Goal: Information Seeking & Learning: Learn about a topic

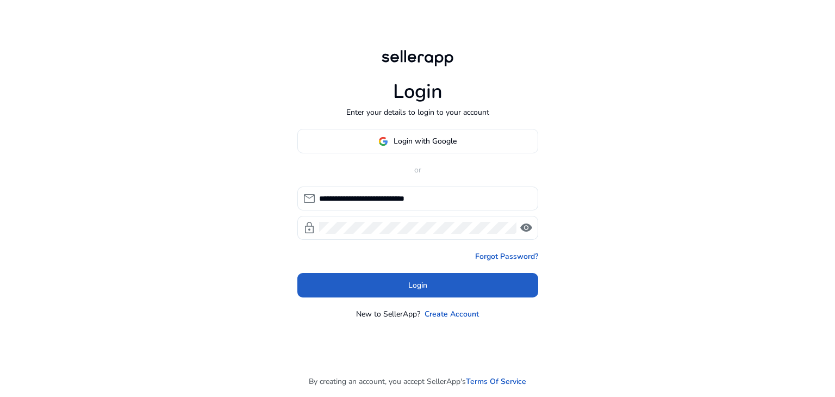
click at [380, 281] on span at bounding box center [417, 285] width 241 height 26
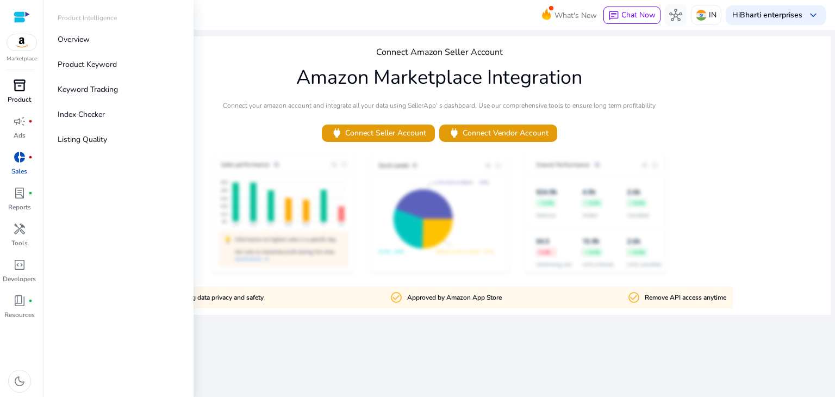
click at [28, 93] on div "inventory_2" at bounding box center [19, 85] width 30 height 17
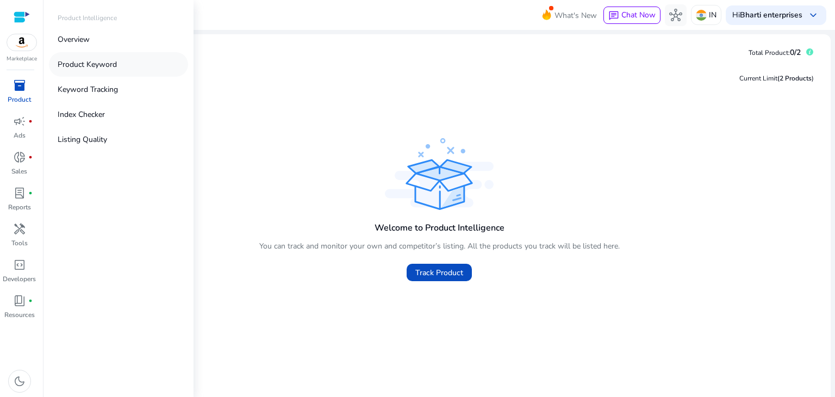
click at [96, 71] on link "Product Keyword" at bounding box center [118, 64] width 139 height 24
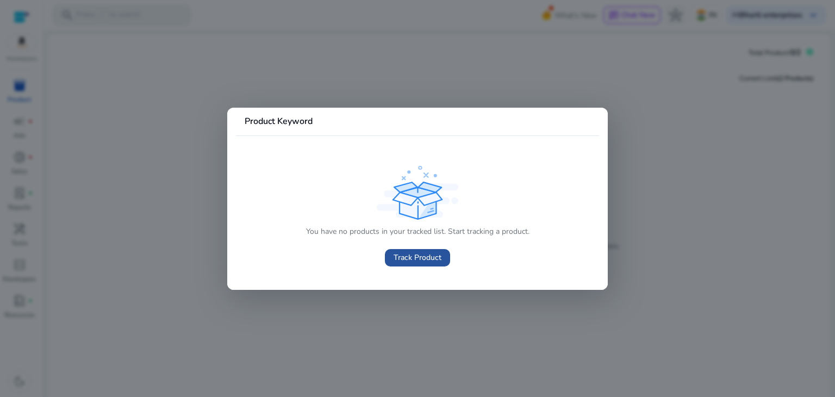
click at [403, 259] on span "Track Product" at bounding box center [417, 257] width 48 height 11
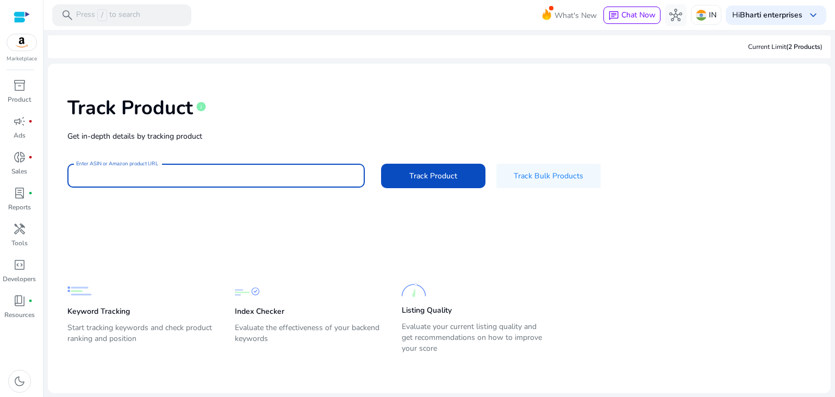
click at [204, 172] on input "Enter ASIN or Amazon product URL" at bounding box center [216, 176] width 280 height 12
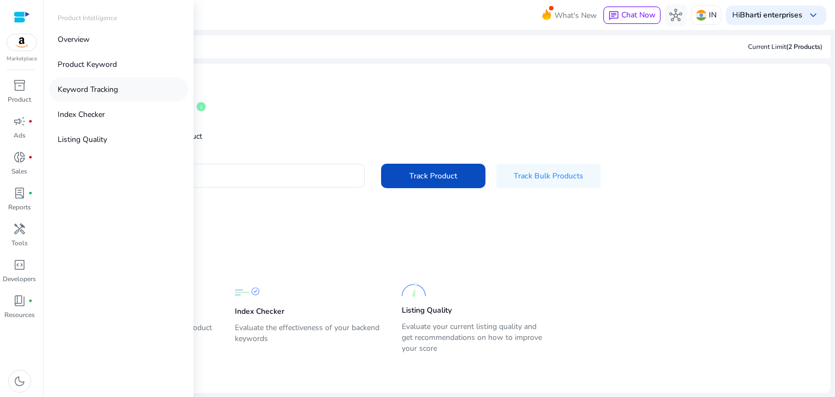
click at [96, 90] on p "Keyword Tracking" at bounding box center [88, 89] width 60 height 11
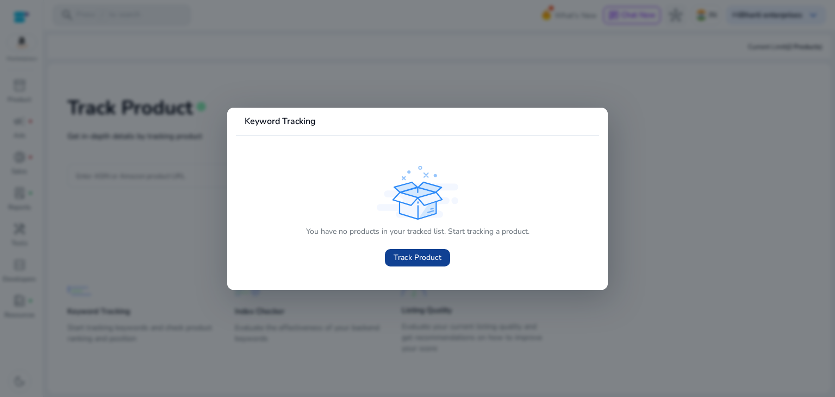
click at [409, 259] on span "Track Product" at bounding box center [417, 257] width 48 height 11
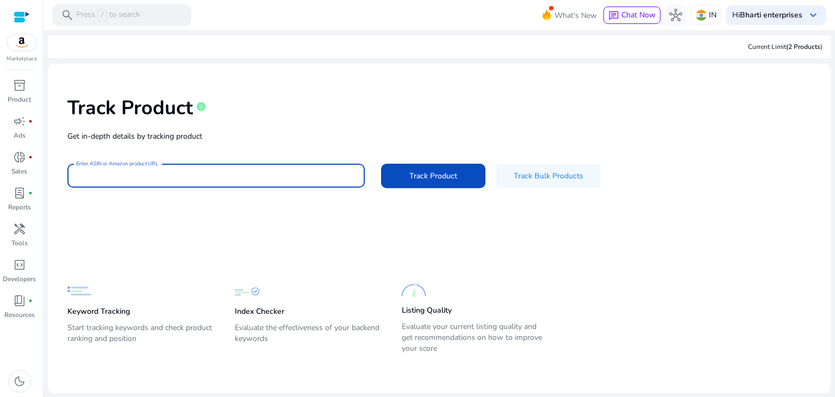
click at [119, 178] on input "Enter ASIN or Amazon product URL" at bounding box center [216, 176] width 280 height 12
paste input "**********"
type input "**********"
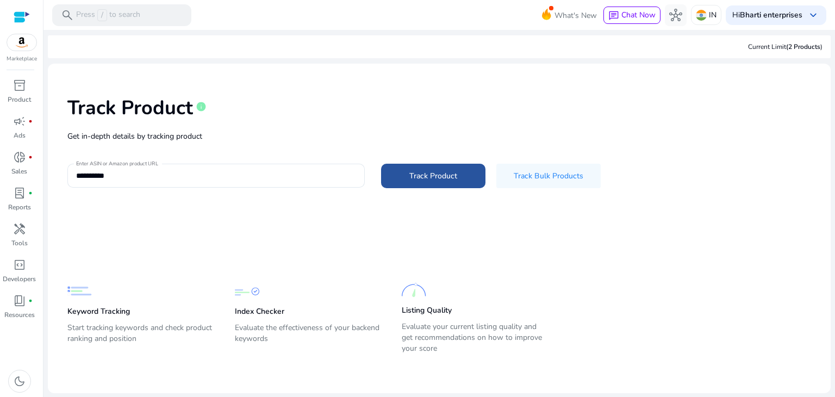
click at [430, 177] on span "Track Product" at bounding box center [433, 175] width 48 height 11
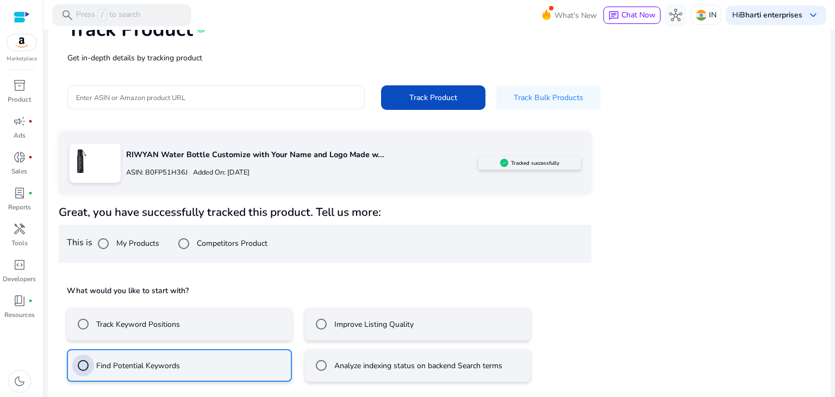
scroll to position [127, 0]
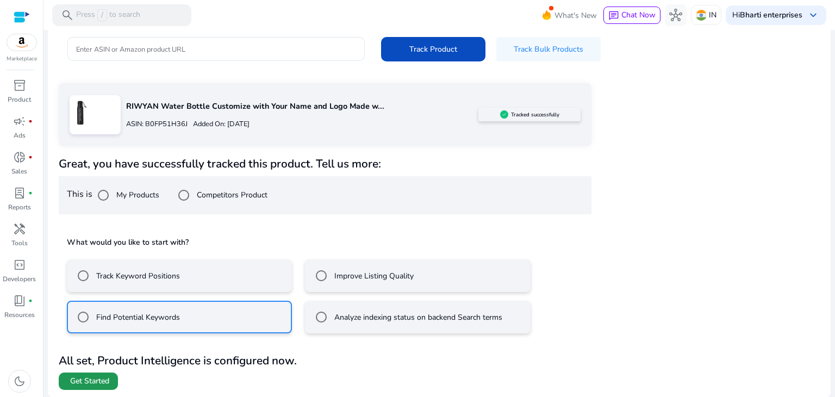
click at [104, 378] on span "Get Started" at bounding box center [89, 380] width 39 height 11
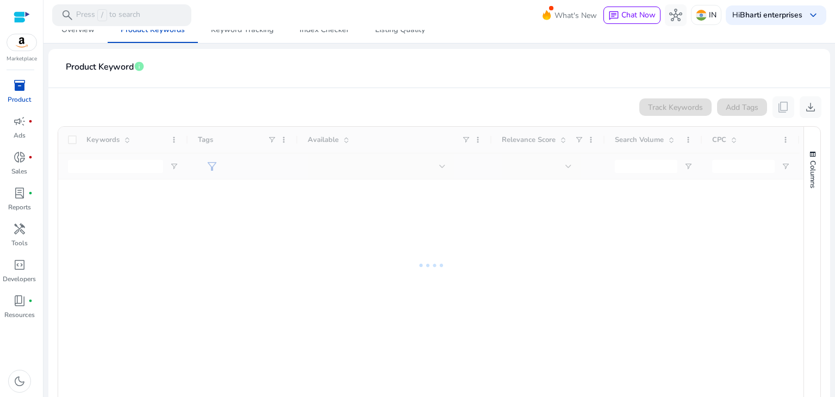
scroll to position [158, 0]
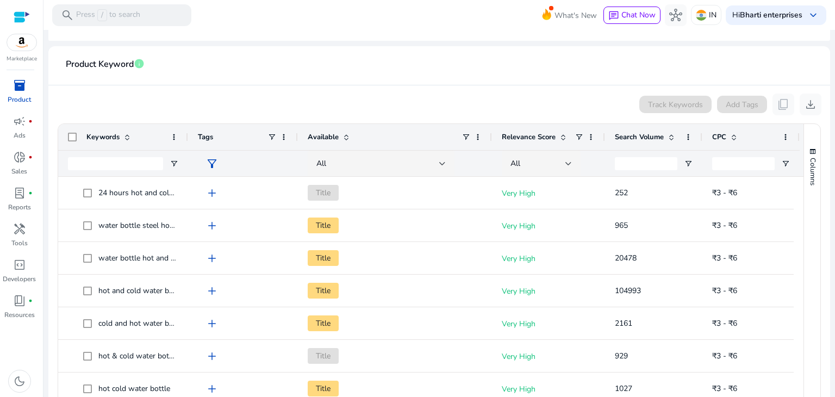
click at [797, 185] on div at bounding box center [798, 289] width 10 height 224
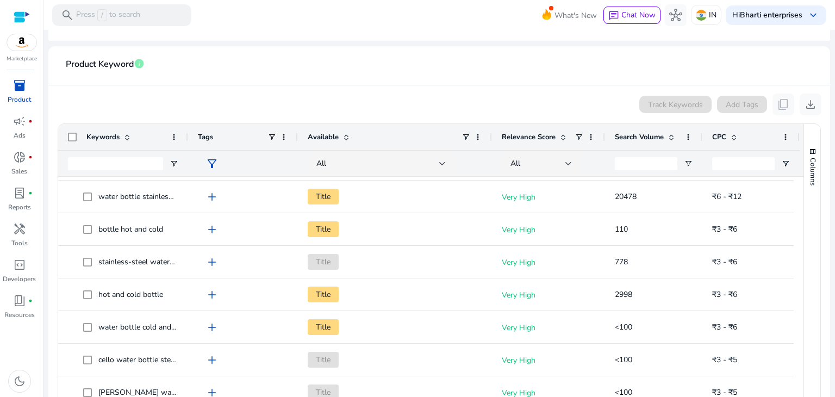
scroll to position [0, 0]
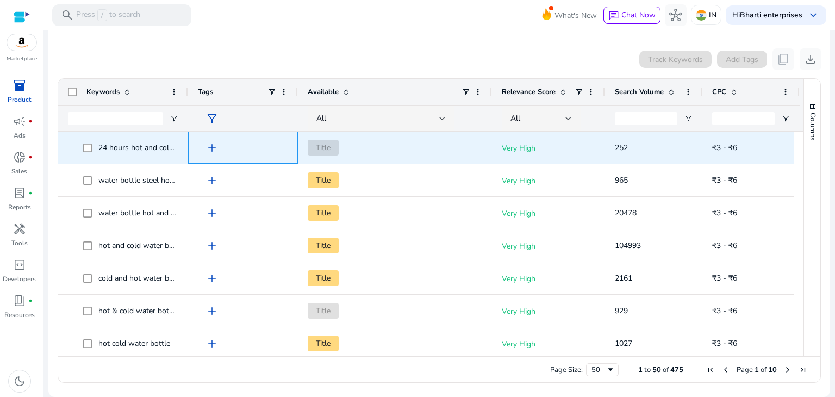
click at [208, 151] on span "add" at bounding box center [211, 147] width 13 height 13
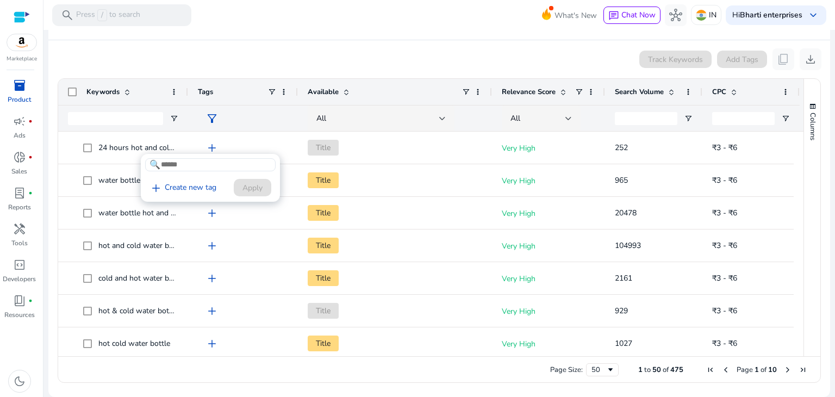
click at [291, 147] on div at bounding box center [417, 198] width 835 height 397
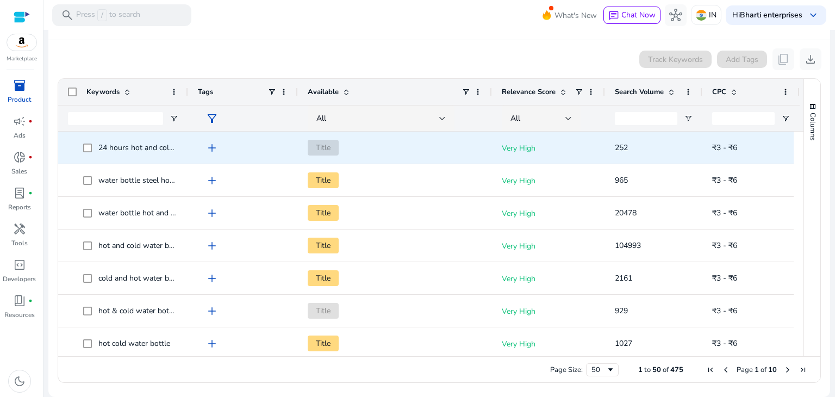
click at [146, 146] on span "24 hours hot and cold water bottle" at bounding box center [157, 147] width 119 height 10
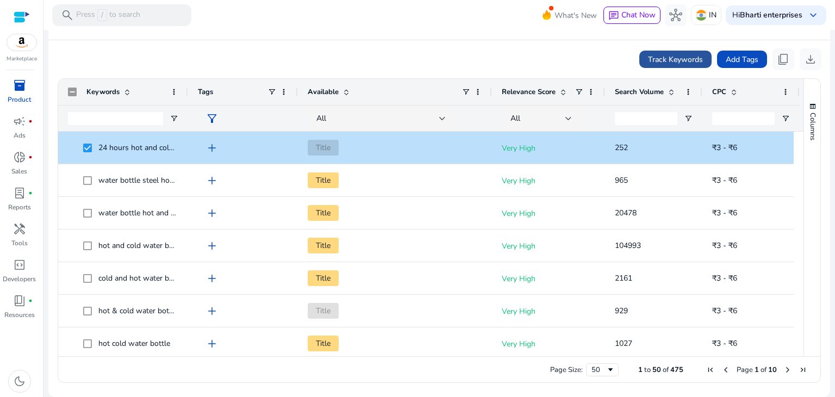
click at [684, 61] on span "Track Keywords" at bounding box center [675, 59] width 55 height 11
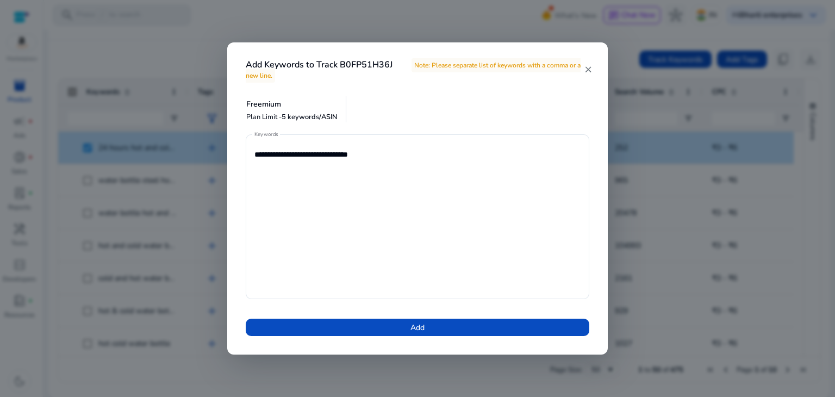
click at [587, 68] on mat-icon "close" at bounding box center [587, 70] width 9 height 10
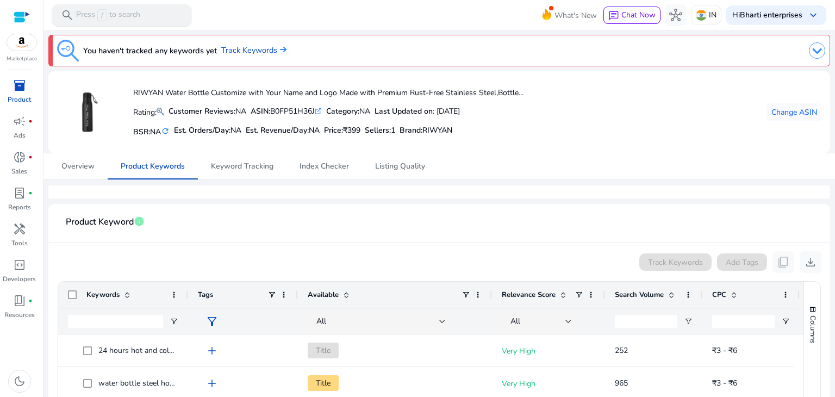
click at [86, 17] on p "Press / to search" at bounding box center [108, 15] width 64 height 12
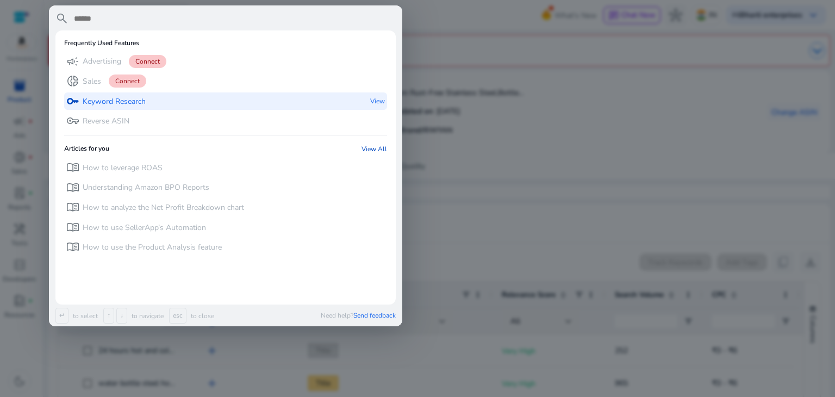
click at [106, 105] on p "Keyword Research" at bounding box center [114, 101] width 63 height 11
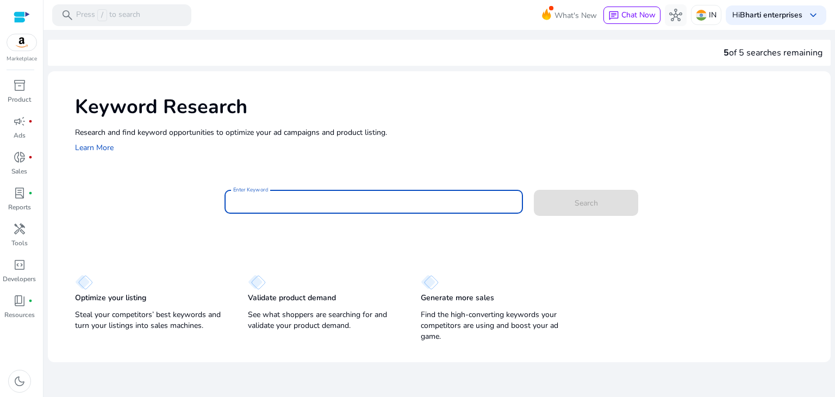
click at [270, 204] on input "Enter Keyword" at bounding box center [373, 202] width 281 height 12
click at [311, 207] on input "Enter Keyword" at bounding box center [373, 202] width 281 height 12
paste input "**********"
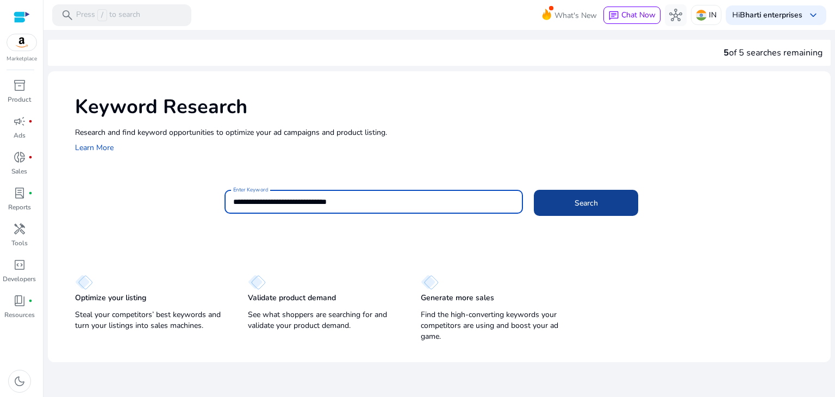
type input "**********"
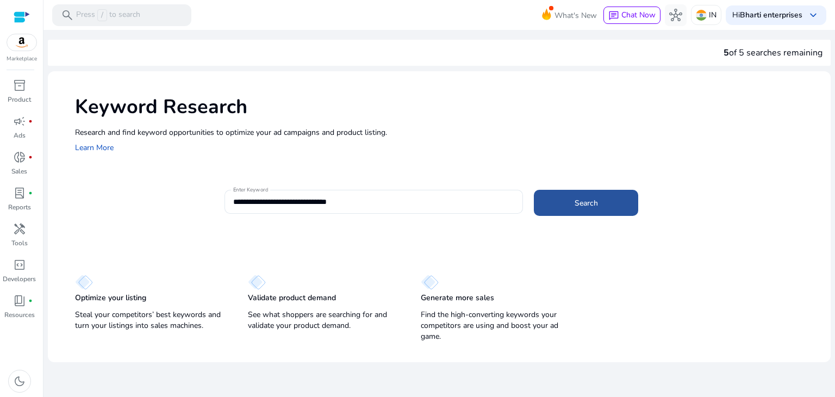
click at [617, 205] on span at bounding box center [586, 203] width 104 height 26
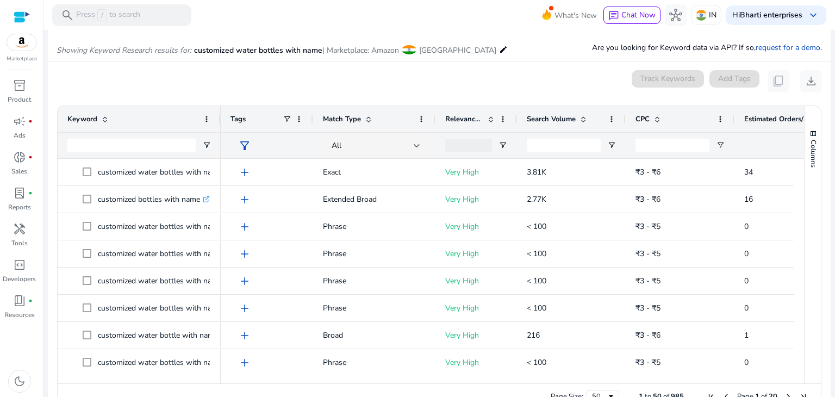
scroll to position [129, 0]
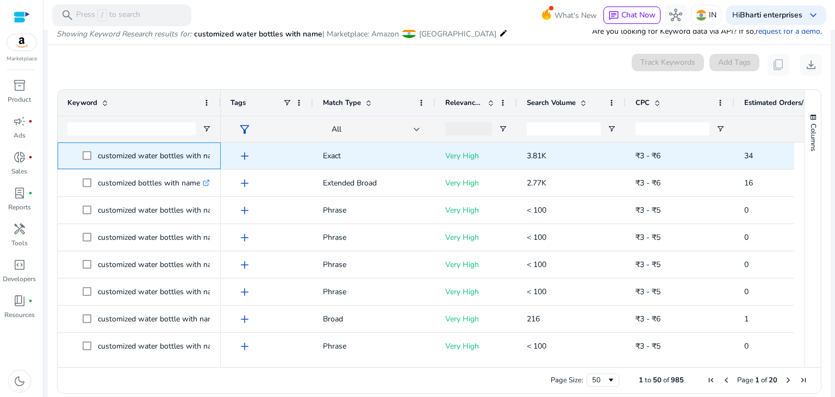
click at [171, 154] on p "customized water bottles with name .st0{fill:#2c8af8}" at bounding box center [165, 156] width 134 height 22
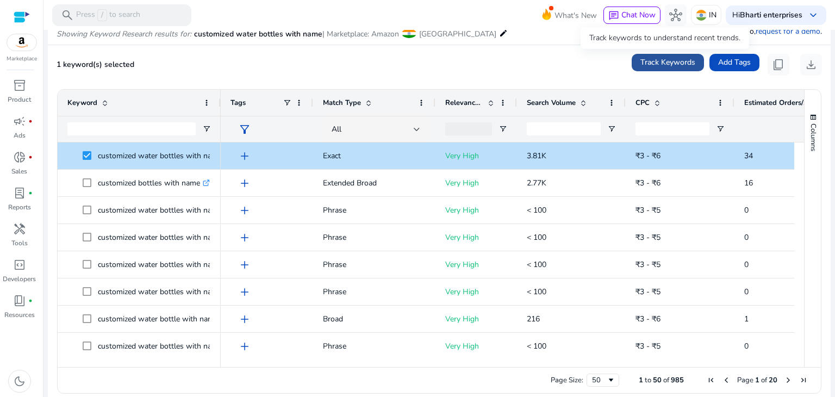
click at [678, 59] on span "Track Keywords" at bounding box center [667, 62] width 55 height 11
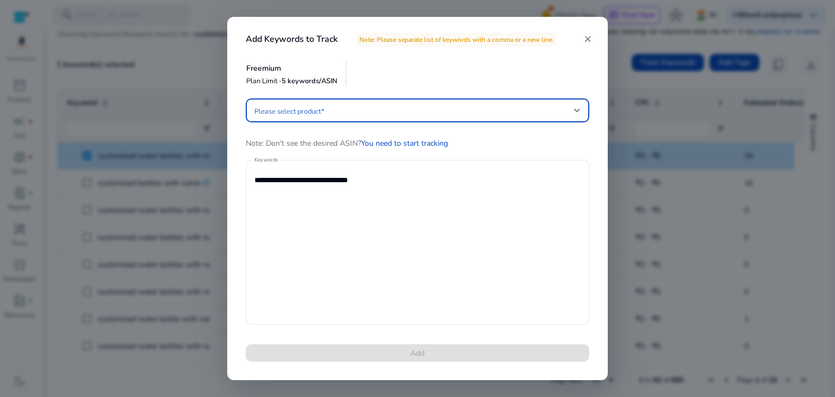
click at [569, 108] on span at bounding box center [413, 110] width 319 height 12
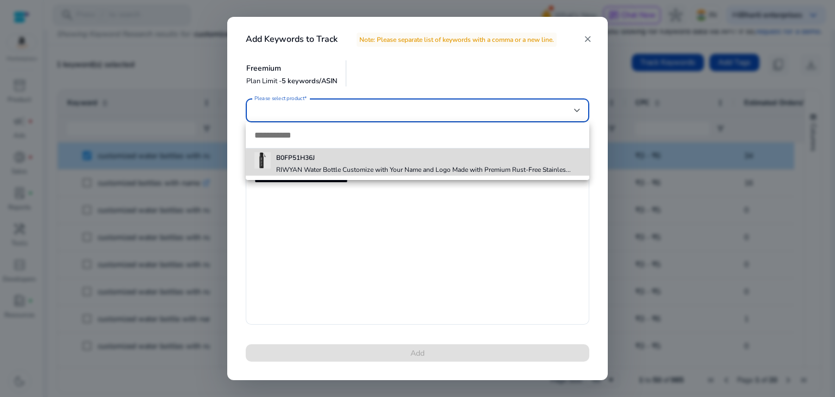
click at [508, 167] on h4 "RIWYAN Water Bottle Customize with Your Name and Logo Made with Premium Rust-Fr…" at bounding box center [423, 169] width 294 height 9
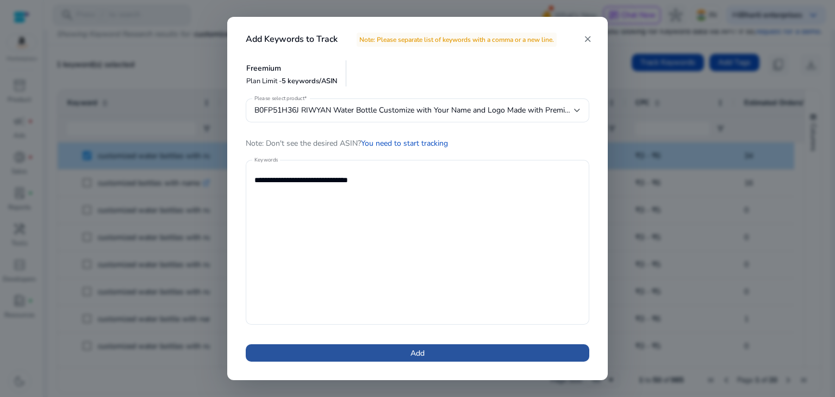
click at [412, 354] on span "Add" at bounding box center [417, 352] width 14 height 11
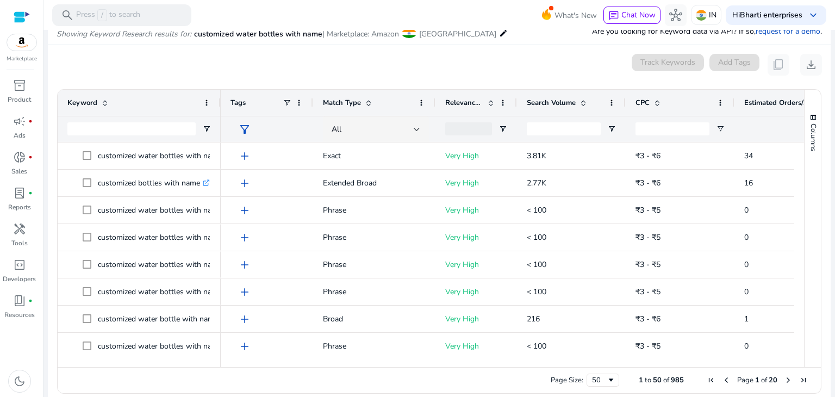
click at [507, 133] on div at bounding box center [476, 129] width 82 height 26
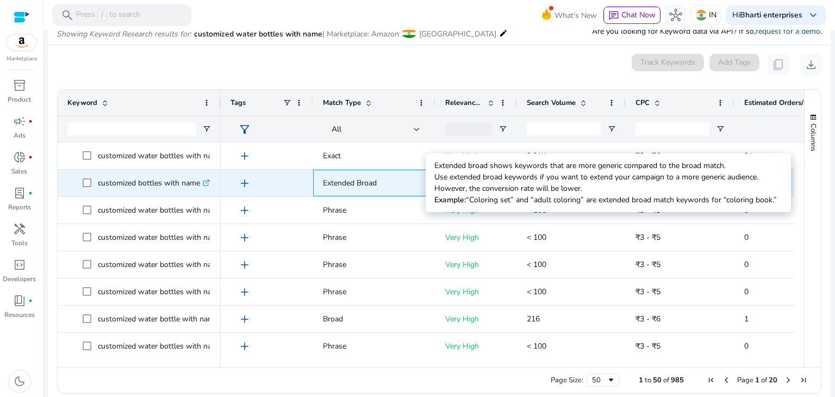
click at [336, 189] on p "Extended Broad" at bounding box center [374, 183] width 103 height 22
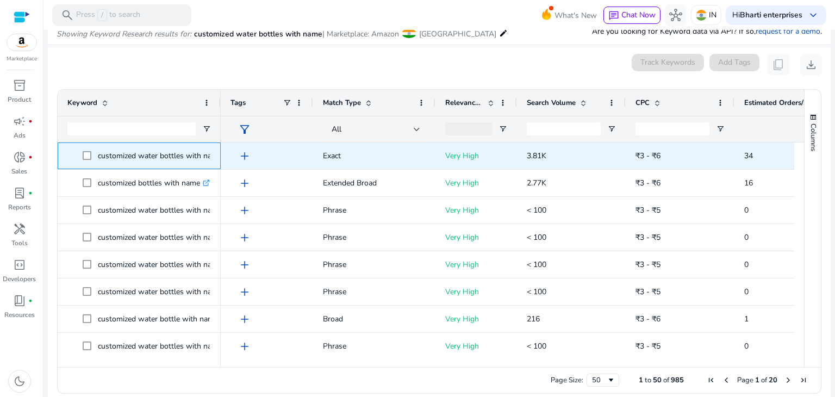
click at [88, 160] on span at bounding box center [90, 156] width 15 height 22
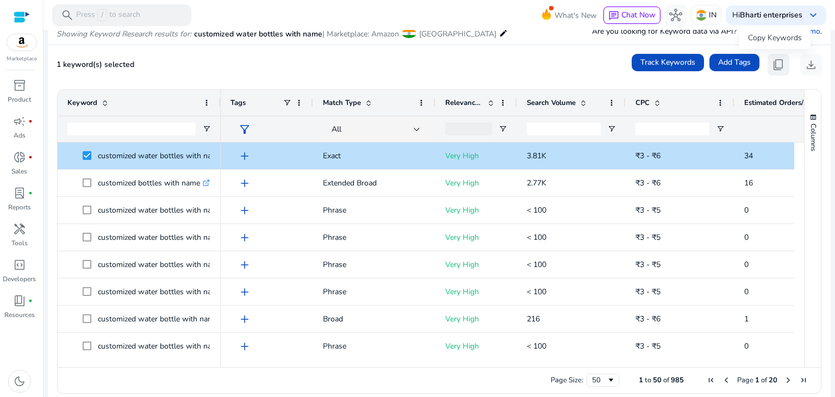
click at [772, 66] on span "content_copy" at bounding box center [778, 64] width 13 height 13
click at [798, 170] on div at bounding box center [799, 249] width 10 height 215
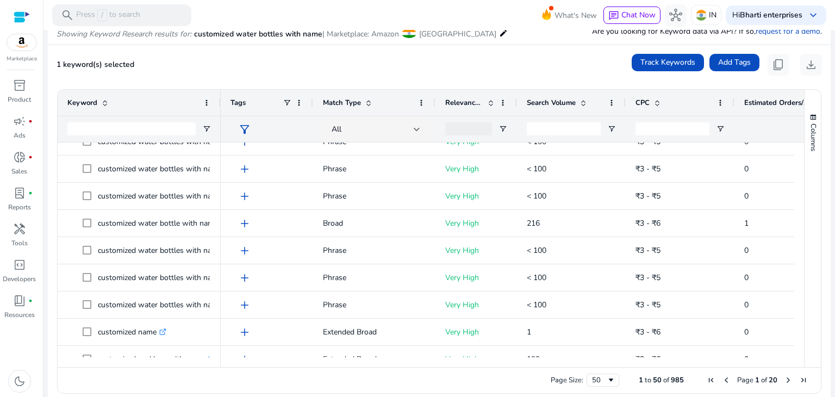
scroll to position [101, 0]
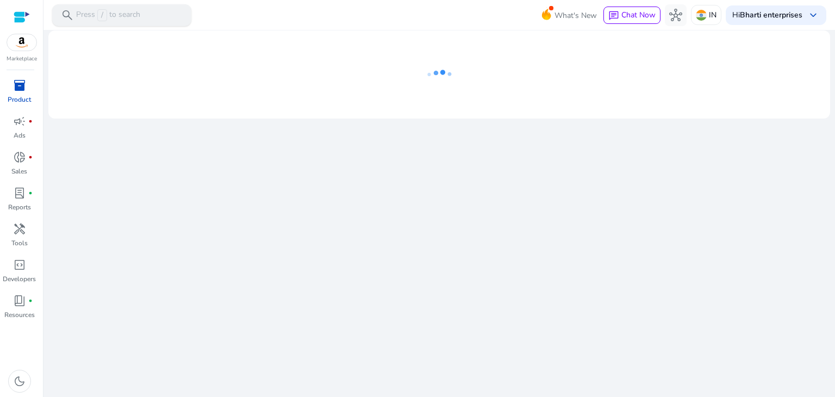
click at [159, 16] on div "search Press / to search" at bounding box center [121, 15] width 139 height 22
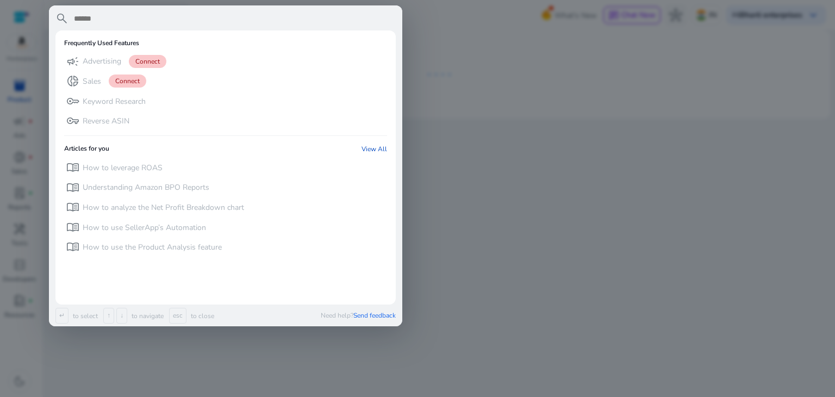
click at [167, 23] on input "text" at bounding box center [234, 18] width 323 height 13
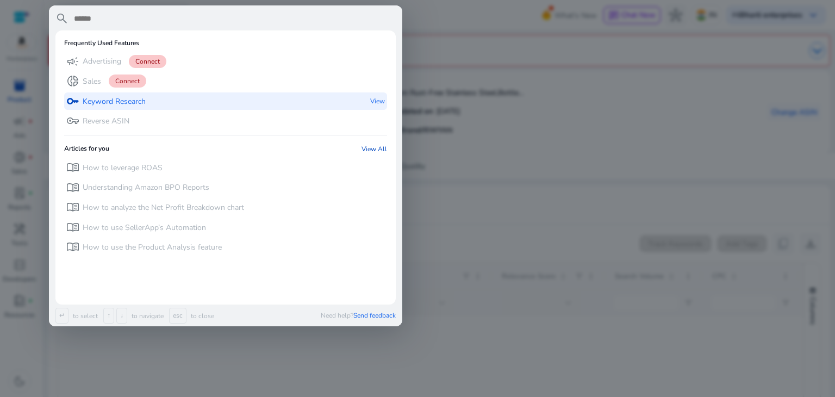
click at [117, 99] on p "Keyword Research" at bounding box center [114, 101] width 63 height 11
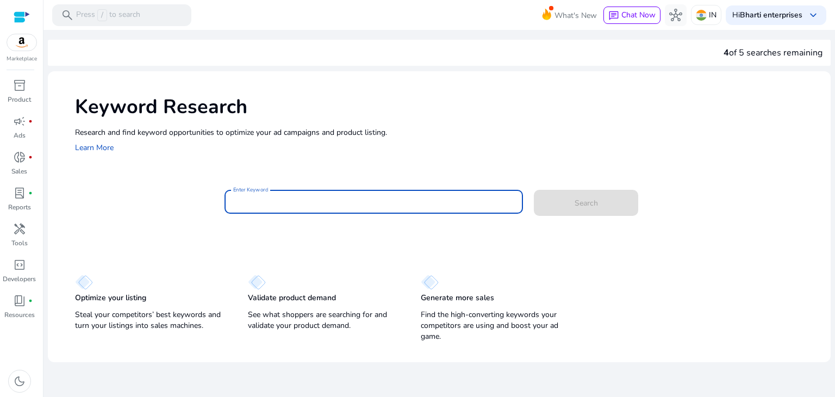
click at [370, 198] on input "Enter Keyword" at bounding box center [373, 202] width 281 height 12
type input "**"
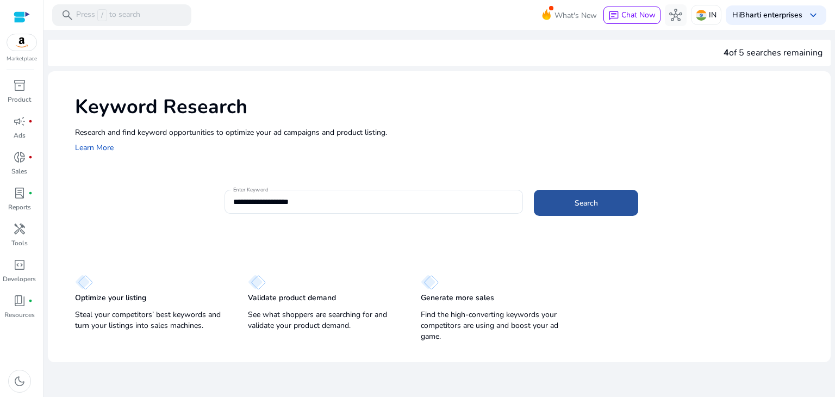
click at [559, 209] on span at bounding box center [586, 203] width 104 height 26
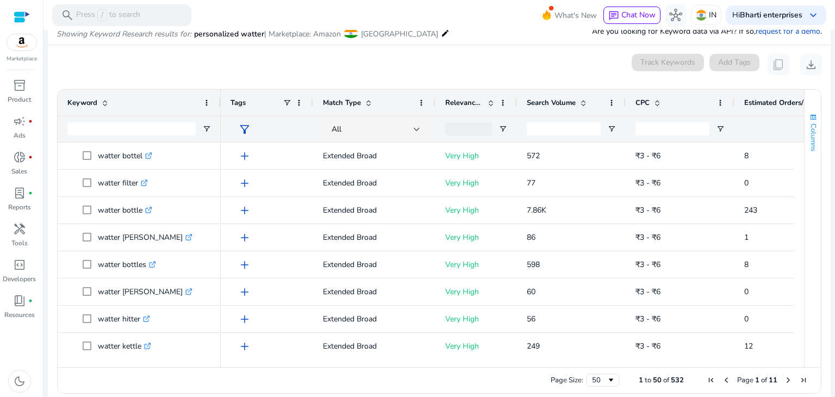
drag, startPoint x: 800, startPoint y: 149, endPoint x: 803, endPoint y: 106, distance: 43.0
click at [804, 106] on button "Columns" at bounding box center [812, 132] width 16 height 59
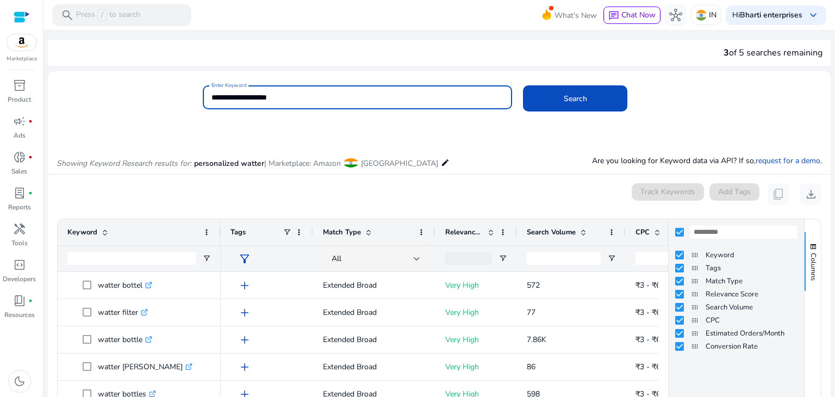
click at [409, 99] on input "**********" at bounding box center [357, 97] width 292 height 12
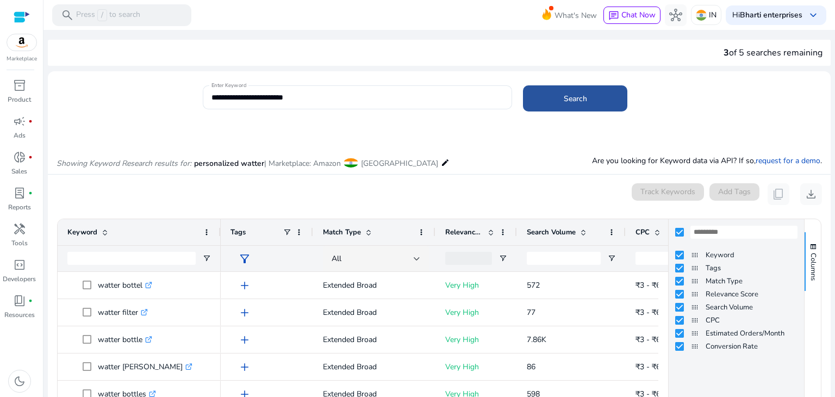
click at [560, 99] on span at bounding box center [575, 98] width 104 height 26
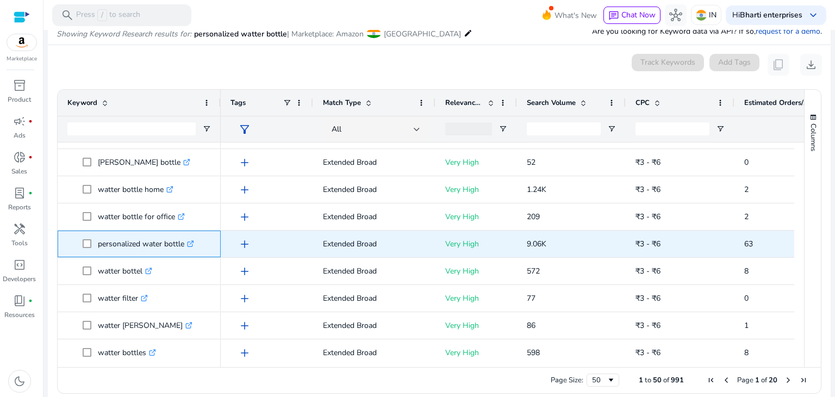
click at [81, 242] on span "personalized water bottle .st0{fill:#2c8af8}" at bounding box center [138, 244] width 143 height 22
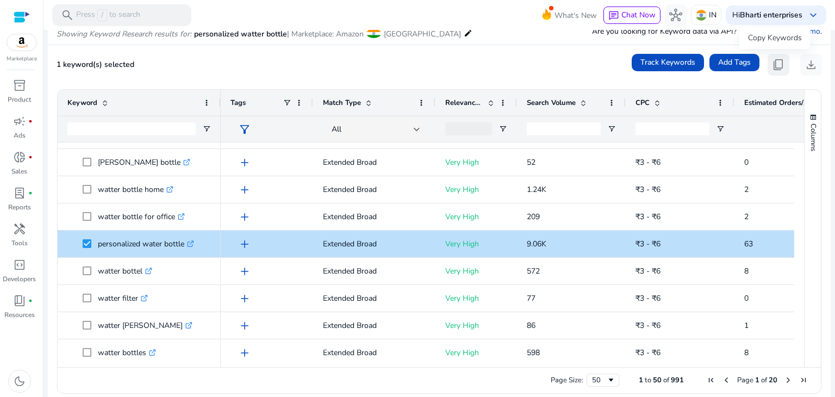
click at [776, 69] on span "content_copy" at bounding box center [778, 64] width 13 height 13
click at [773, 67] on span "content_copy" at bounding box center [778, 64] width 13 height 13
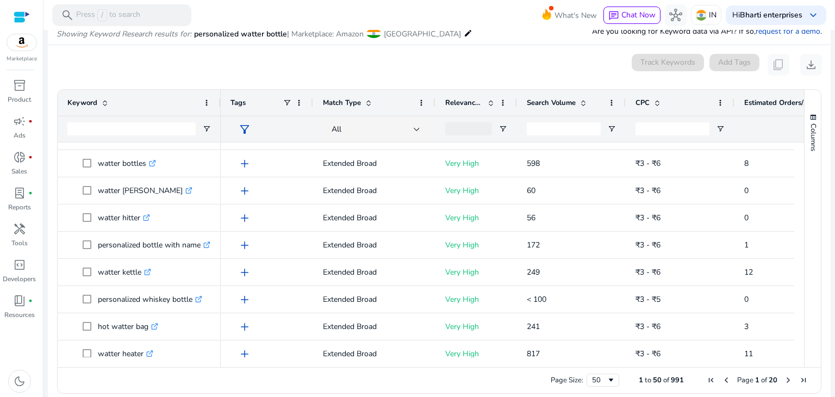
scroll to position [389, 0]
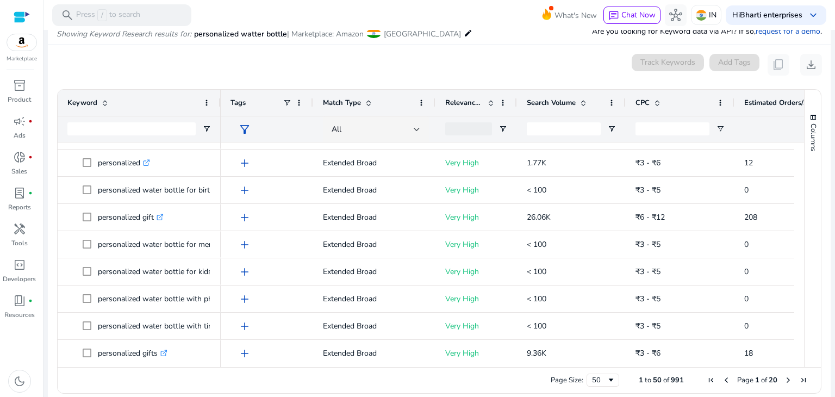
drag, startPoint x: 794, startPoint y: 266, endPoint x: 803, endPoint y: 284, distance: 20.2
click at [803, 284] on div "Keyword Tags Match Type 63" at bounding box center [439, 228] width 763 height 277
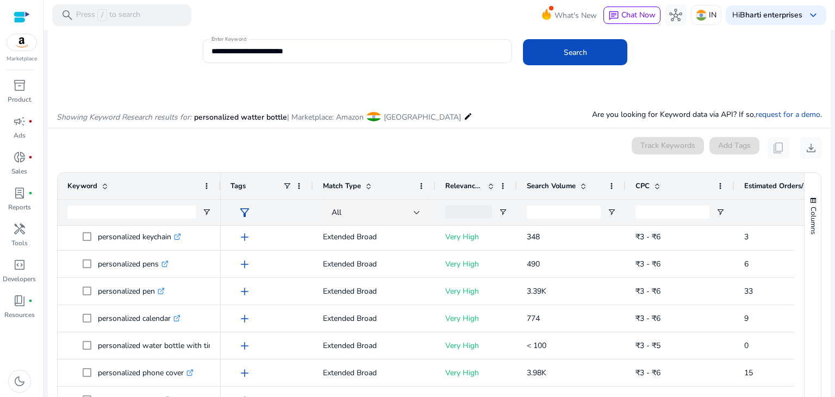
scroll to position [0, 0]
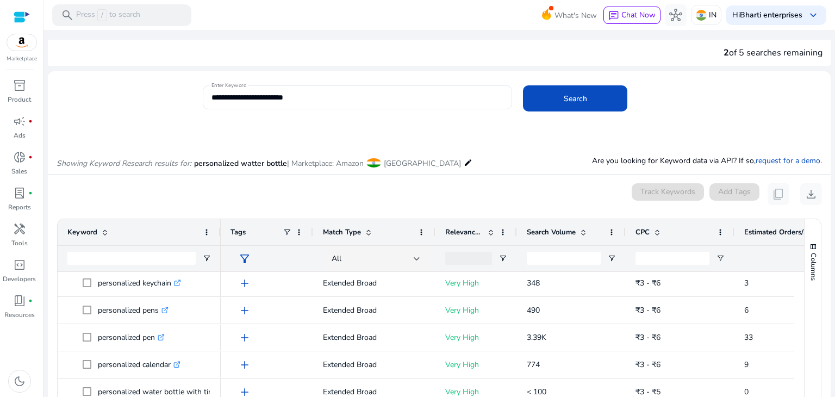
click at [387, 107] on div "**********" at bounding box center [357, 97] width 292 height 24
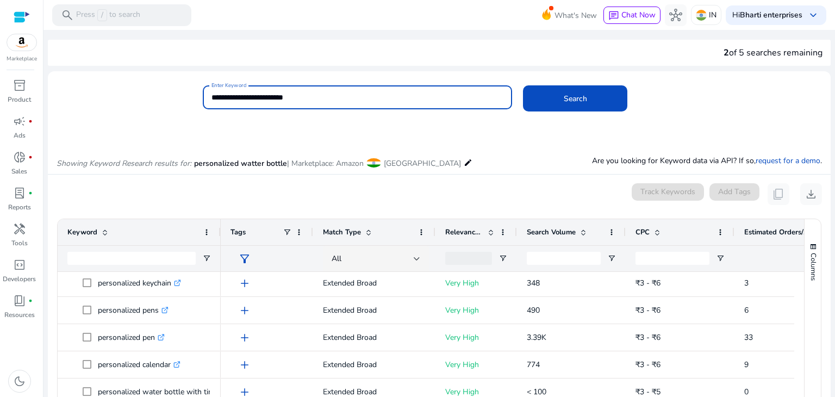
click at [387, 107] on div "**********" at bounding box center [357, 97] width 292 height 24
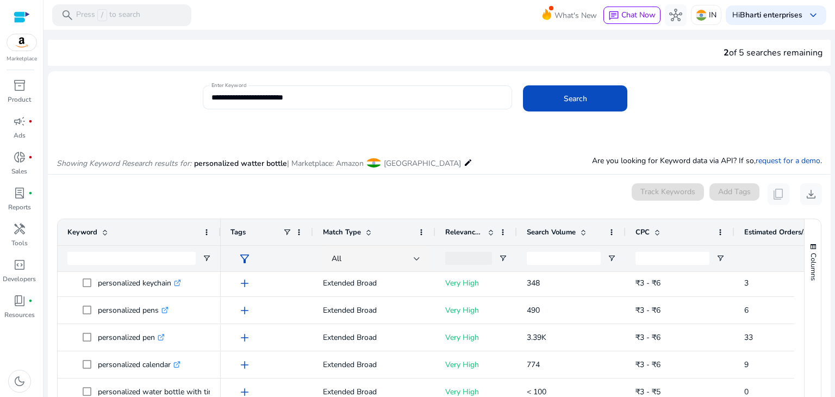
click at [387, 107] on div "**********" at bounding box center [357, 97] width 292 height 24
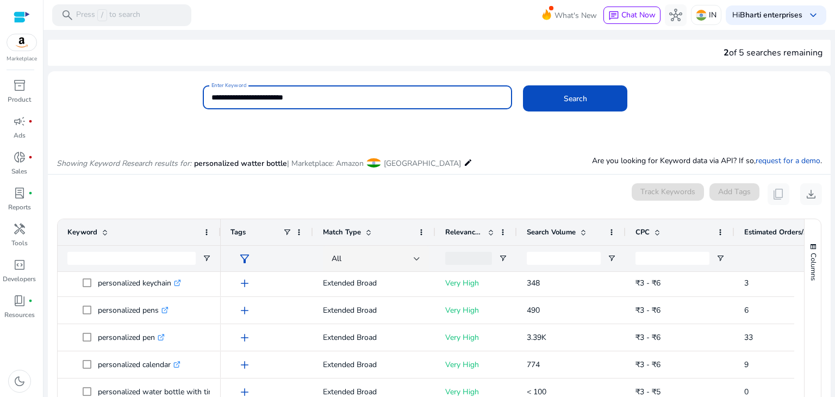
click at [380, 96] on input "**********" at bounding box center [357, 97] width 292 height 12
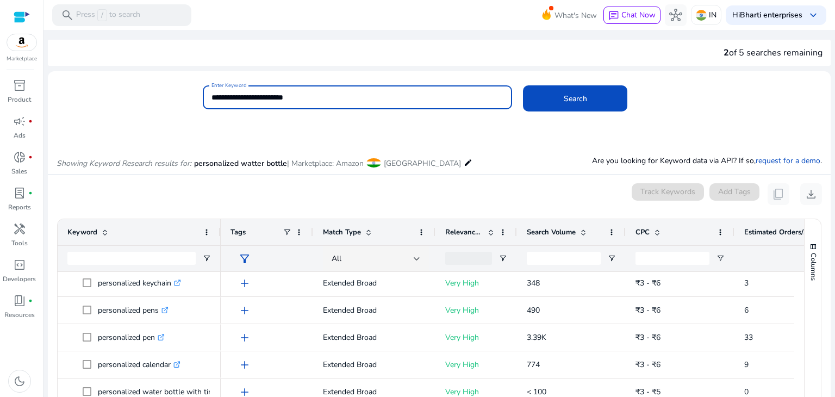
paste input
click at [233, 98] on input "**********" at bounding box center [357, 97] width 292 height 12
type input "**********"
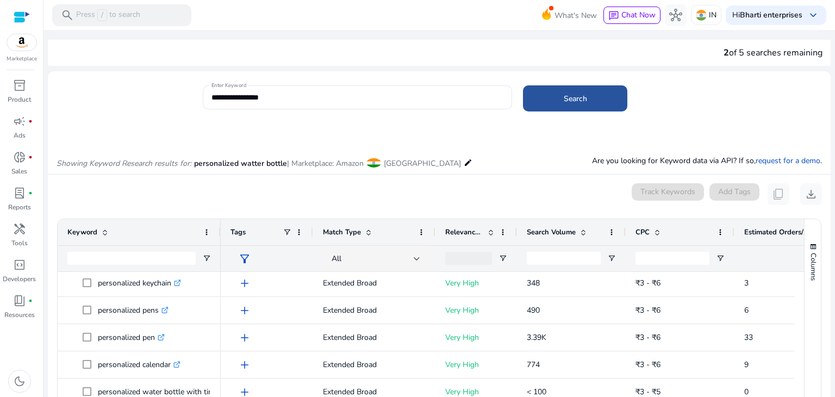
drag, startPoint x: 233, startPoint y: 98, endPoint x: 567, endPoint y: 99, distance: 334.7
click at [567, 99] on span "Search" at bounding box center [574, 98] width 23 height 11
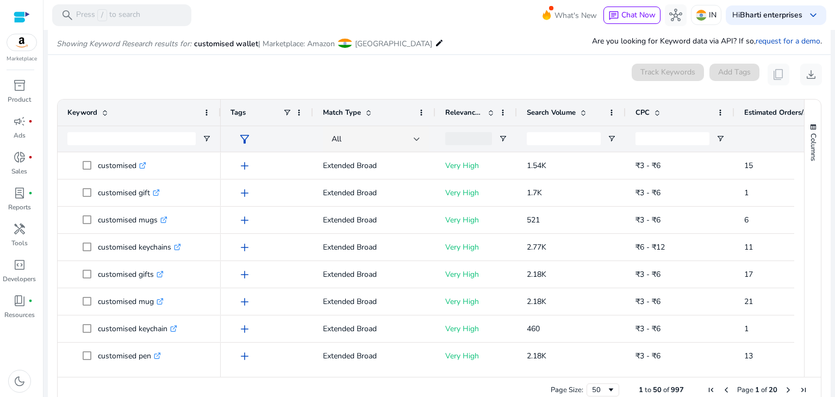
scroll to position [129, 0]
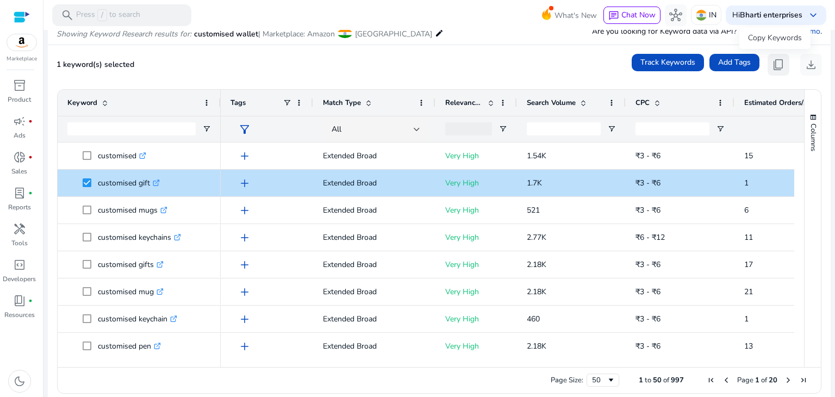
click at [777, 64] on span "content_copy" at bounding box center [778, 64] width 13 height 13
click at [772, 64] on span "content_copy" at bounding box center [778, 64] width 13 height 13
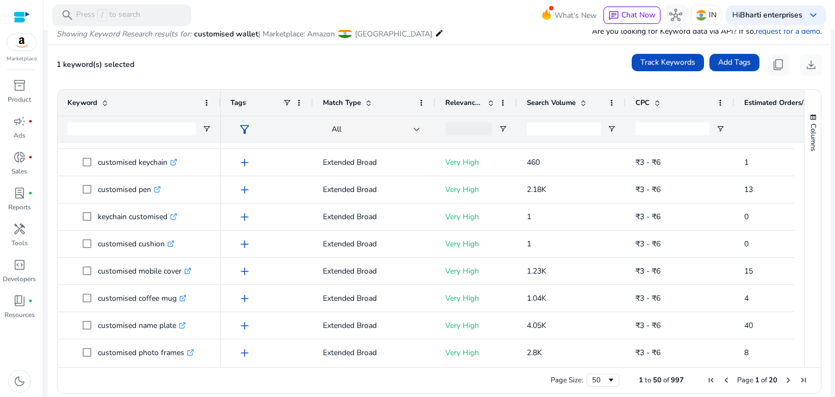
scroll to position [161, 0]
